Goal: Information Seeking & Learning: Find specific fact

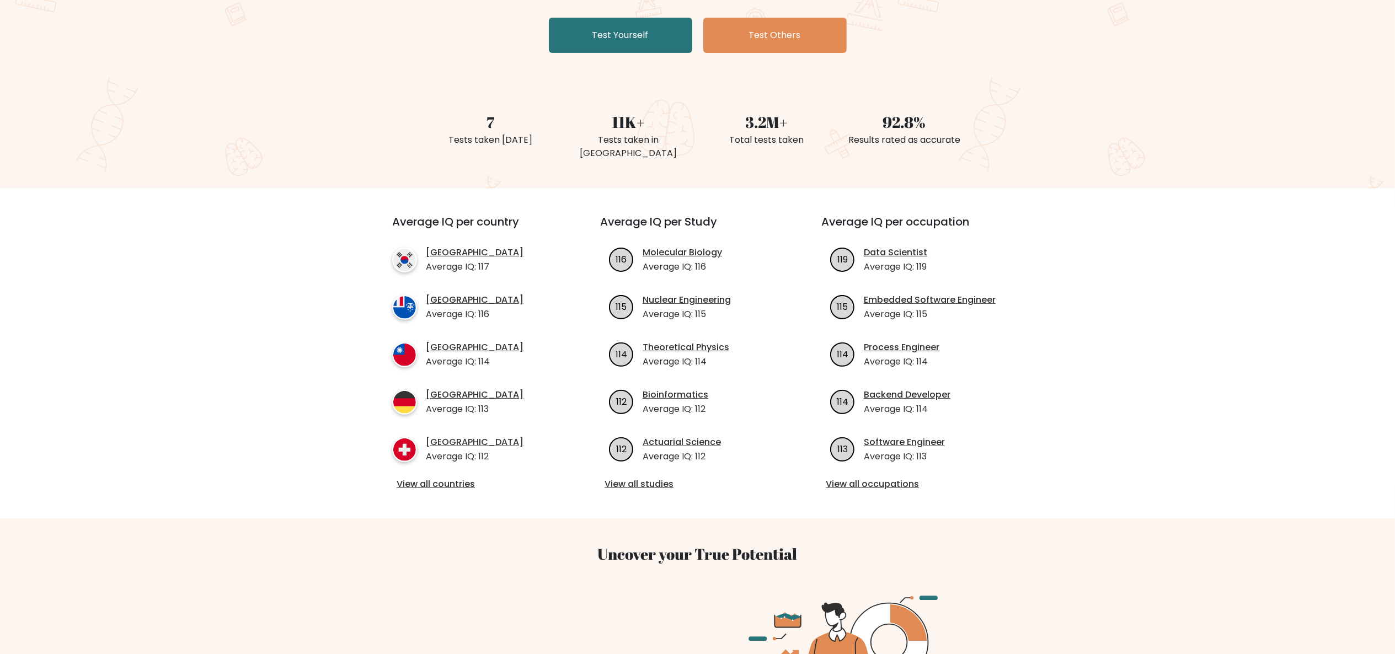
scroll to position [221, 0]
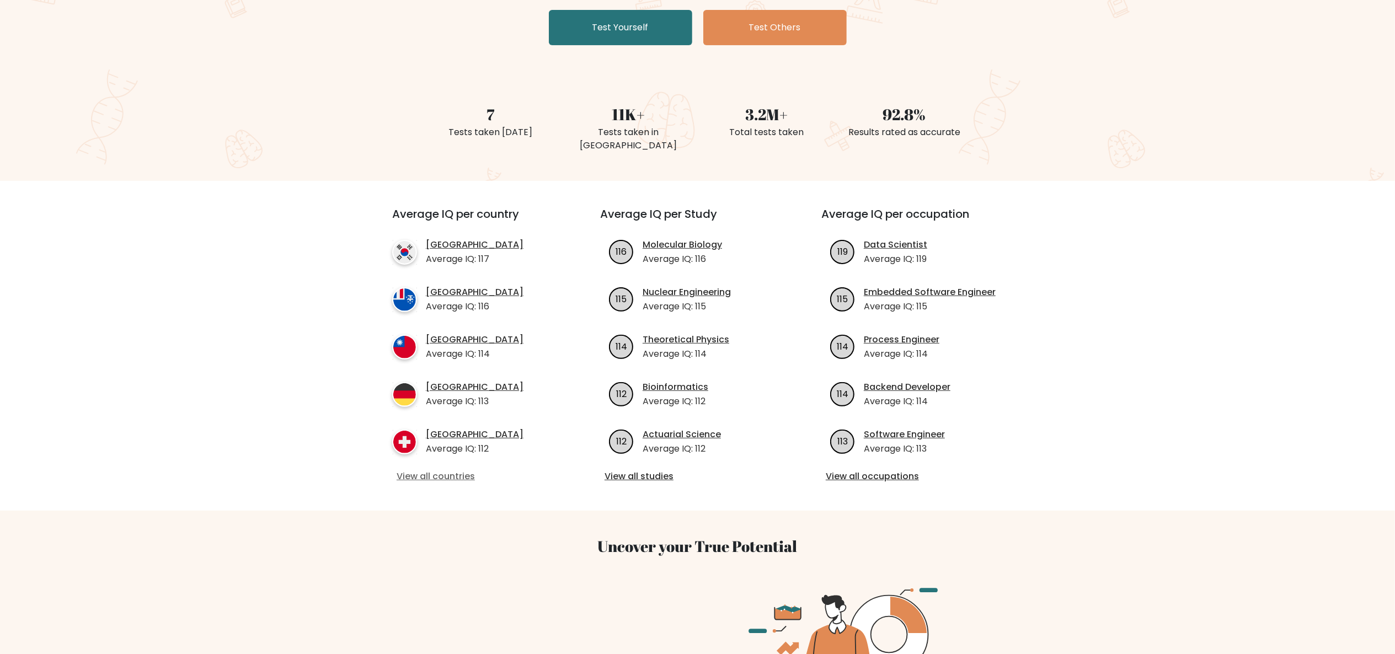
click at [464, 327] on link "View all countries" at bounding box center [476, 476] width 159 height 13
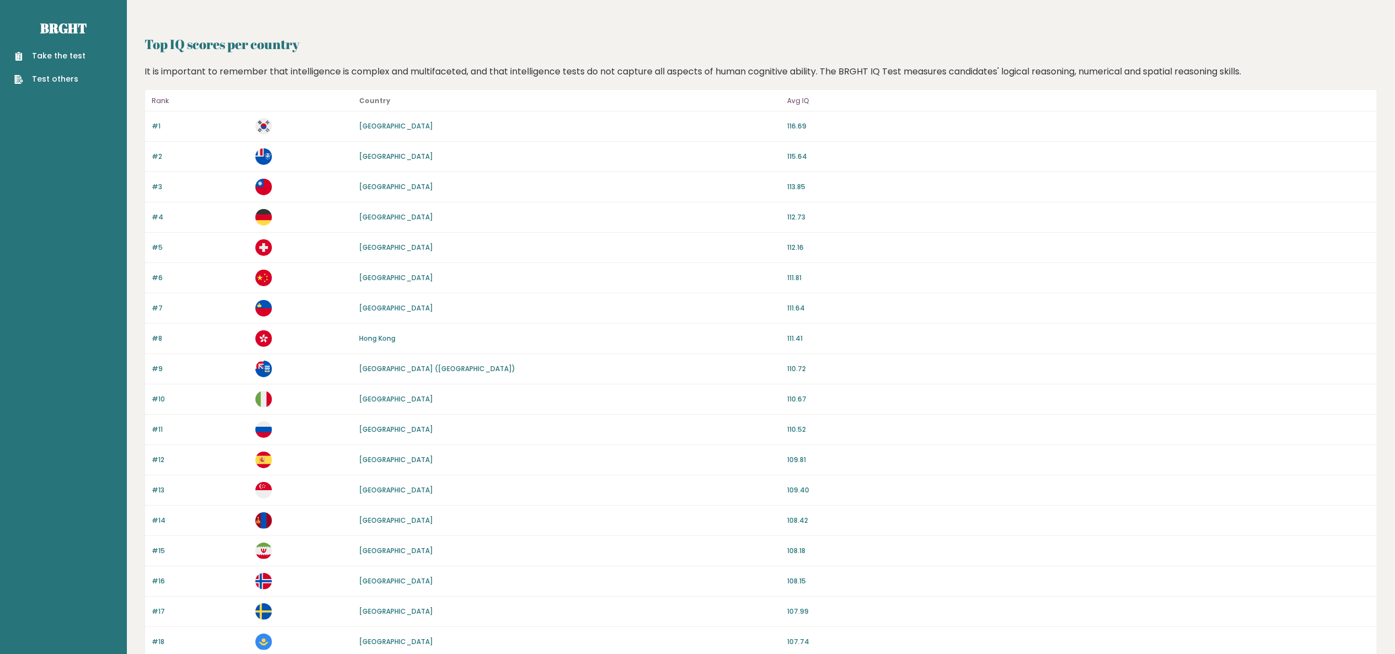
click at [365, 397] on link "[GEOGRAPHIC_DATA]" at bounding box center [396, 398] width 74 height 9
